Goal: Find specific page/section: Find specific page/section

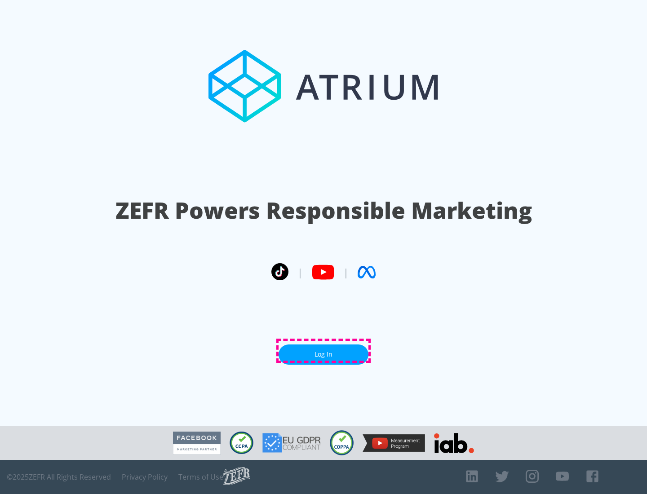
click at [323, 351] on link "Log In" at bounding box center [324, 355] width 90 height 20
